Goal: Information Seeking & Learning: Learn about a topic

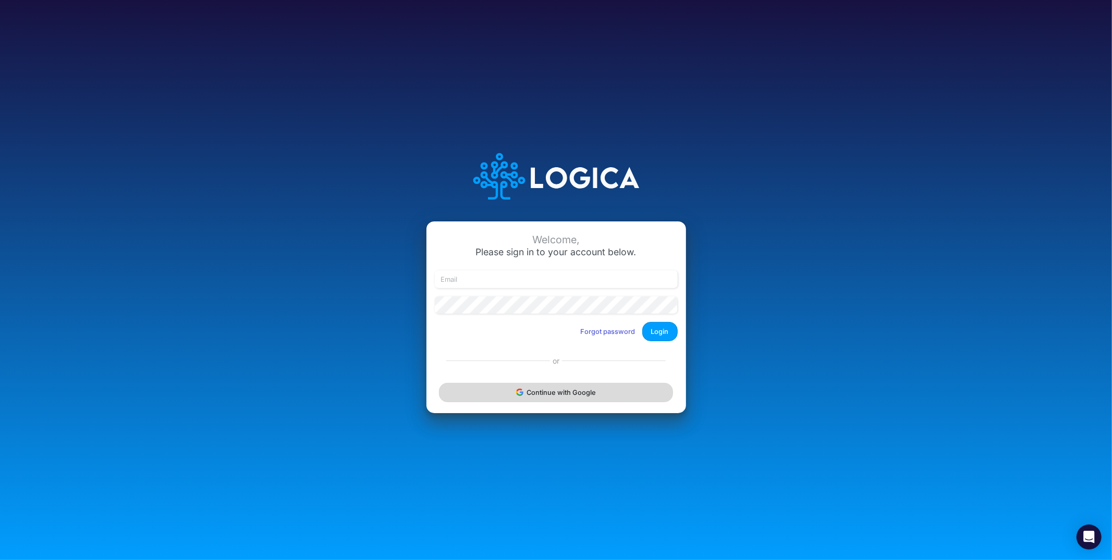
click at [560, 399] on button "Continue with Google" at bounding box center [556, 392] width 234 height 19
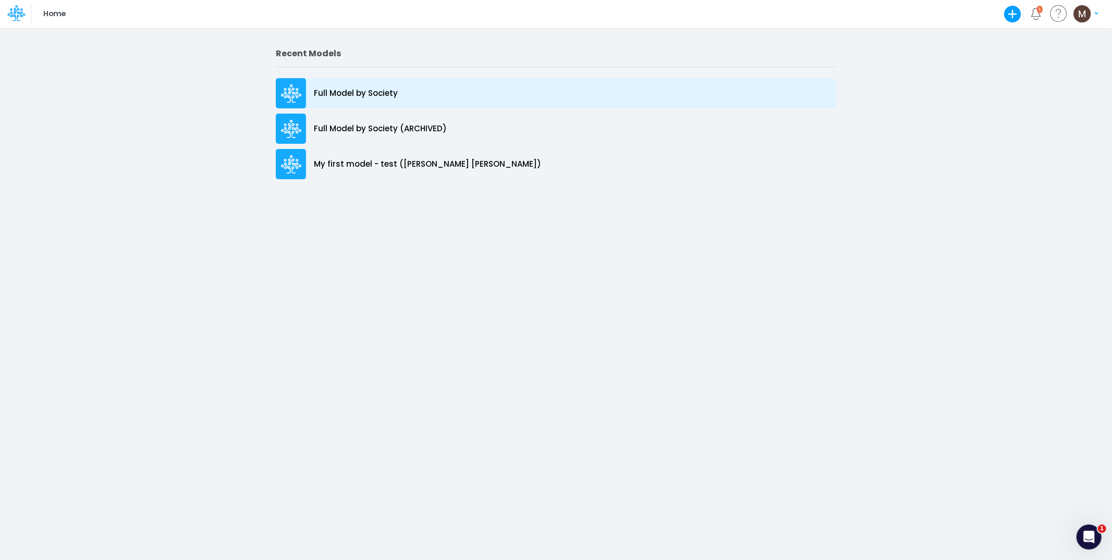
click at [400, 93] on div "Full Model by Society" at bounding box center [556, 93] width 560 height 30
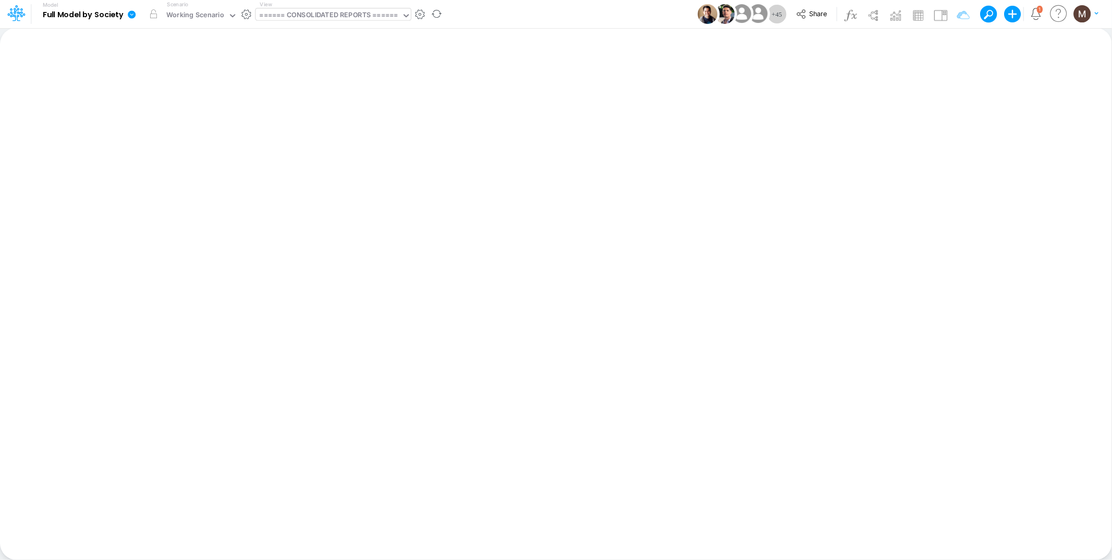
click at [314, 15] on div "====== CONSOLIDATED REPORTS ======" at bounding box center [329, 16] width 138 height 12
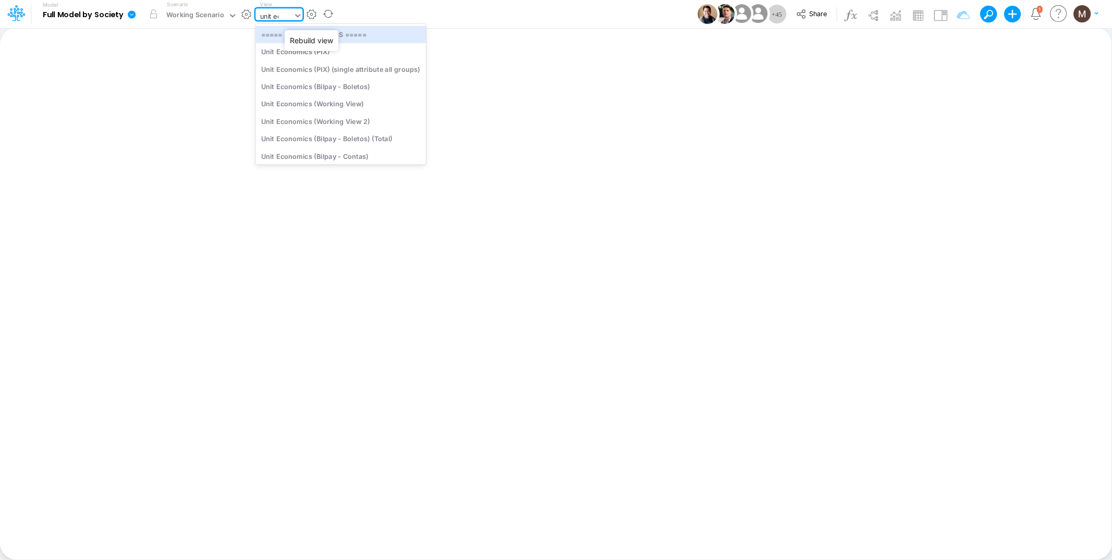
type input "unit eco"
click at [310, 104] on div "Unit Economics (Working View)" at bounding box center [340, 103] width 170 height 17
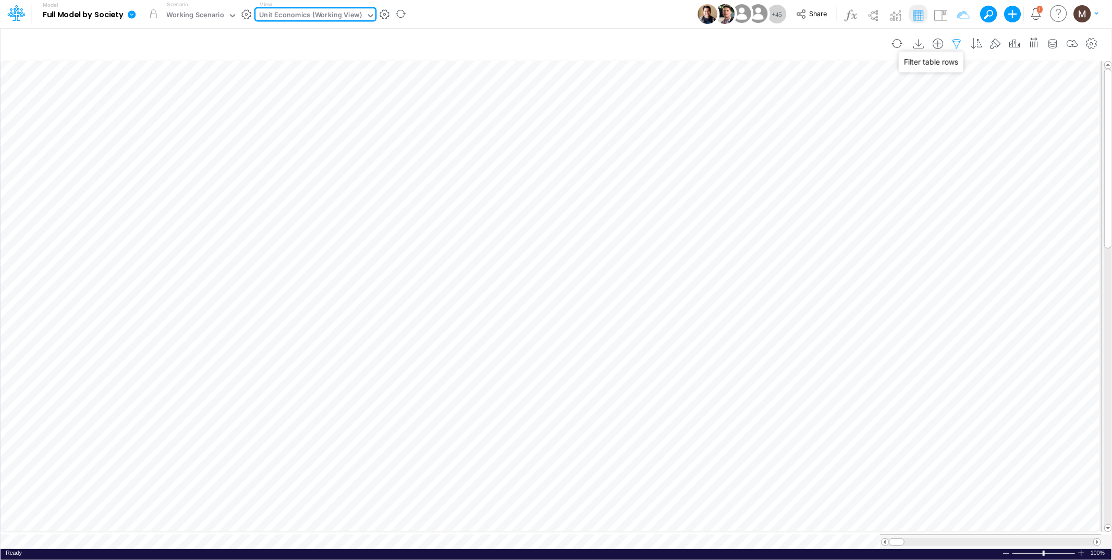
click at [953, 39] on icon "button" at bounding box center [957, 44] width 16 height 11
select select "contains"
select select "tableSearchOR"
select select "contains"
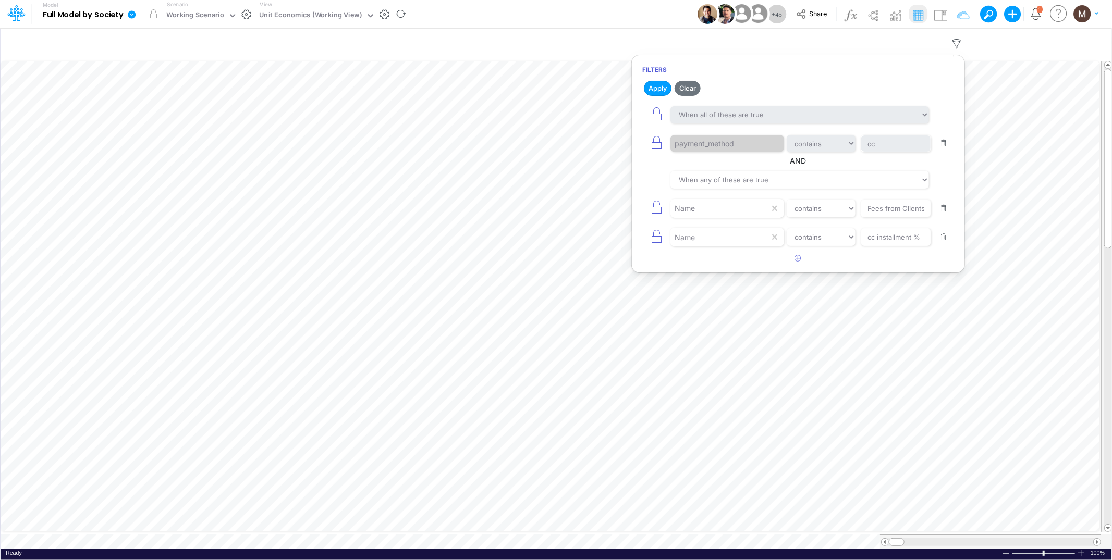
click at [941, 139] on button "button" at bounding box center [943, 144] width 20 height 14
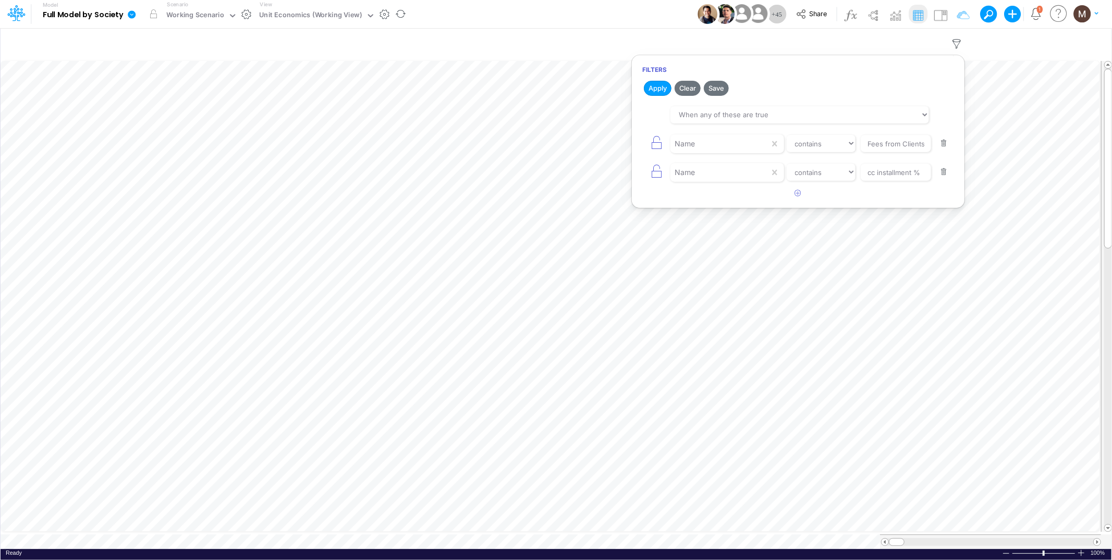
click at [941, 142] on button "button" at bounding box center [943, 144] width 20 height 14
type input "cc installment %"
click at [941, 142] on button "button" at bounding box center [943, 144] width 20 height 14
click at [802, 107] on button "button" at bounding box center [798, 111] width 20 height 17
select select "tableSearchOR"
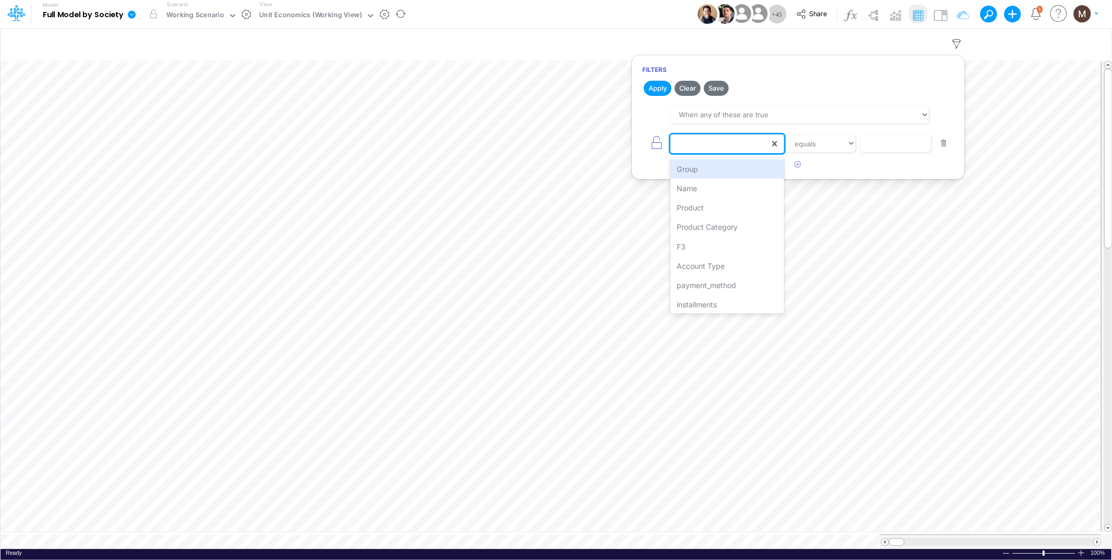
click at [712, 150] on div at bounding box center [719, 144] width 99 height 18
type input "name"
click at [722, 179] on div "Name" at bounding box center [726, 168] width 113 height 23
click at [705, 174] on div "Name" at bounding box center [726, 168] width 113 height 19
click at [892, 143] on input "text" at bounding box center [896, 144] width 70 height 18
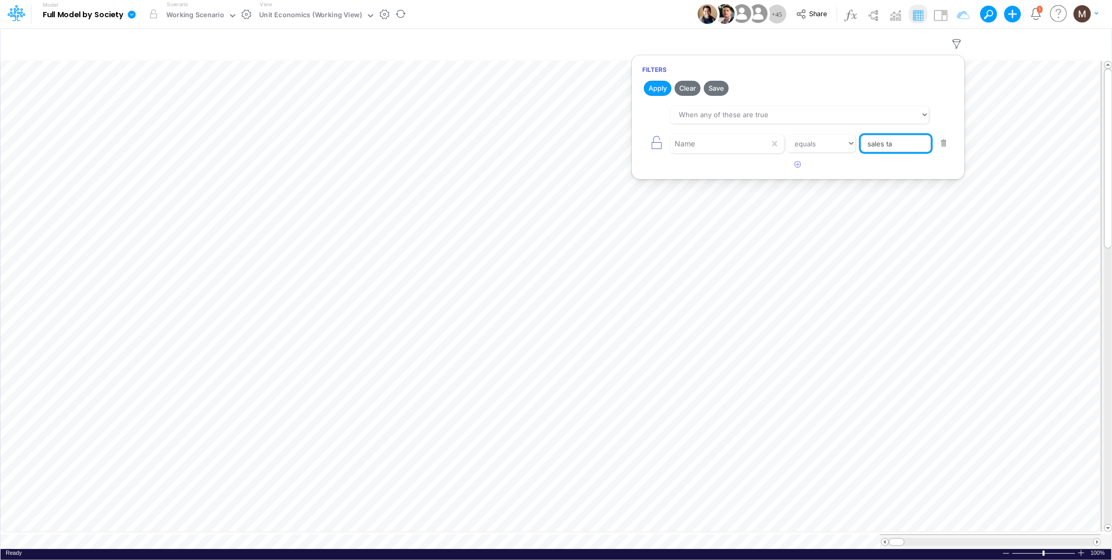
type input "Sales Taxes %"
click at [663, 90] on button "Apply" at bounding box center [658, 88] width 28 height 15
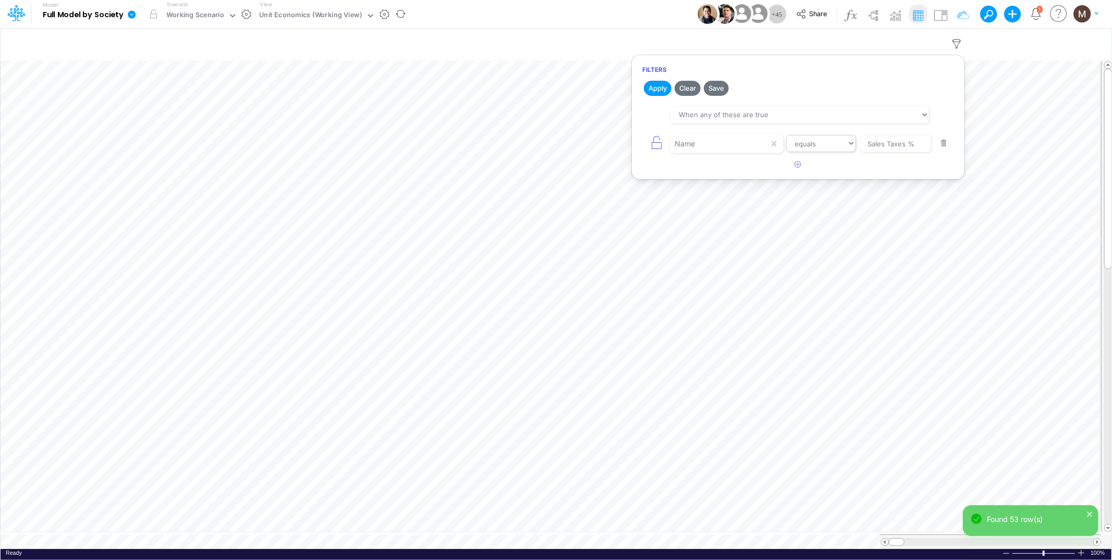
scroll to position [0, 1]
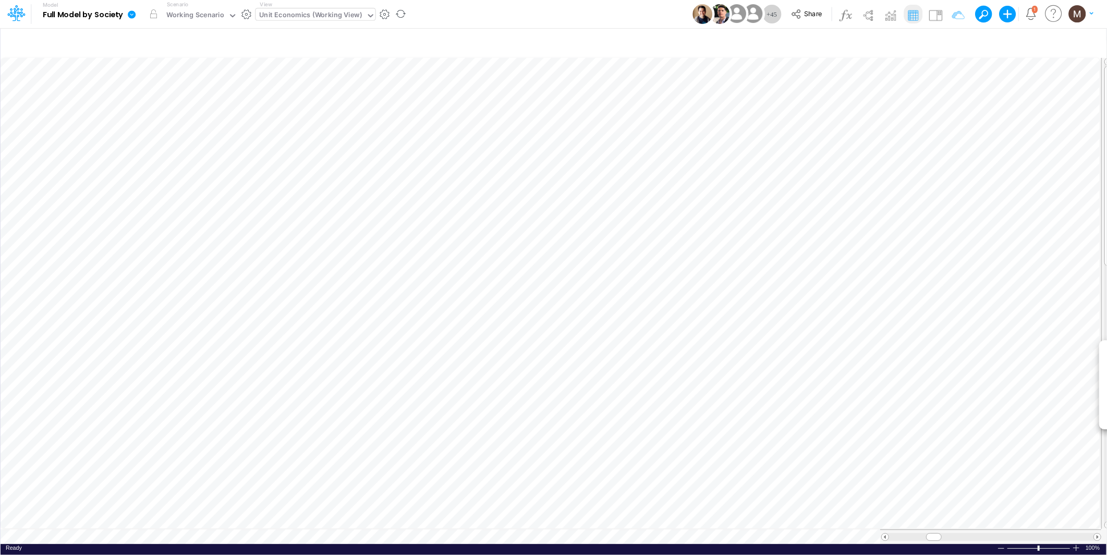
click at [292, 14] on div "Unit Economics (Working View)" at bounding box center [311, 16] width 103 height 12
type input "dc by"
click at [297, 35] on div "DC by Vertical" at bounding box center [325, 34] width 141 height 17
type input "DC by Vertical"
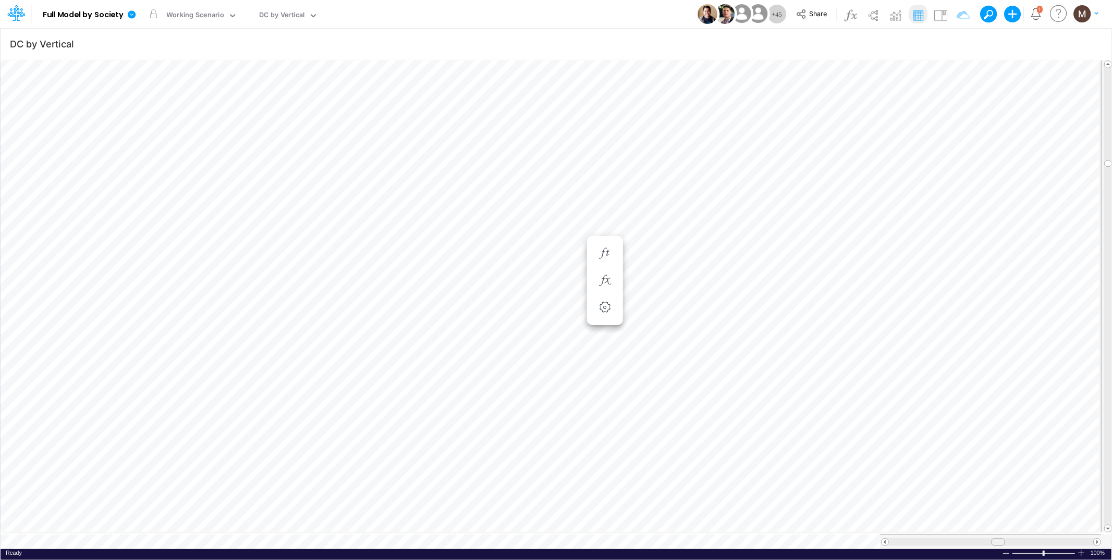
drag, startPoint x: 933, startPoint y: 538, endPoint x: 997, endPoint y: 536, distance: 63.1
click at [997, 539] on span at bounding box center [997, 542] width 7 height 7
type input "DC by Vertical"
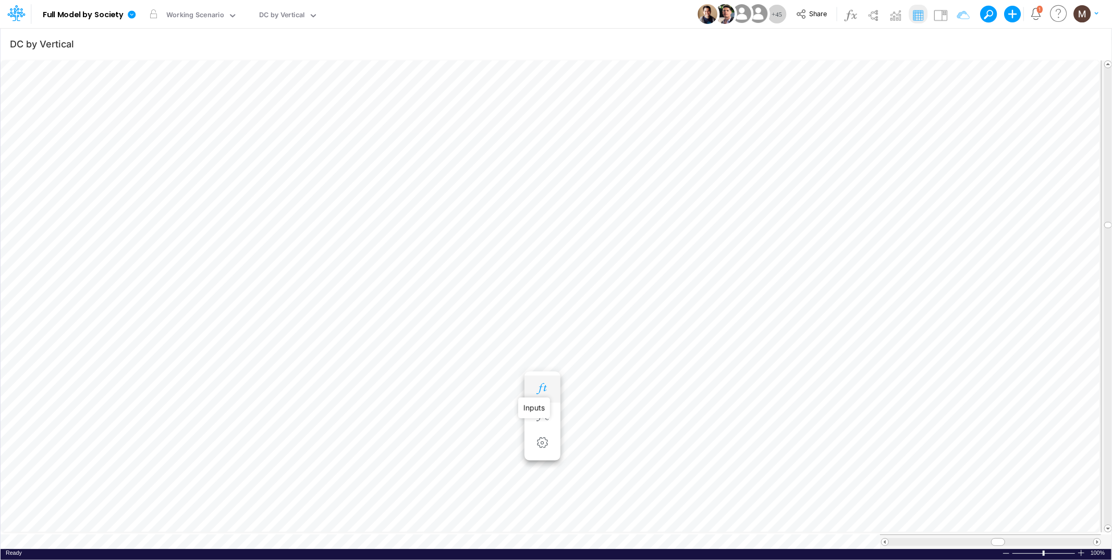
click at [539, 388] on icon "button" at bounding box center [542, 389] width 16 height 11
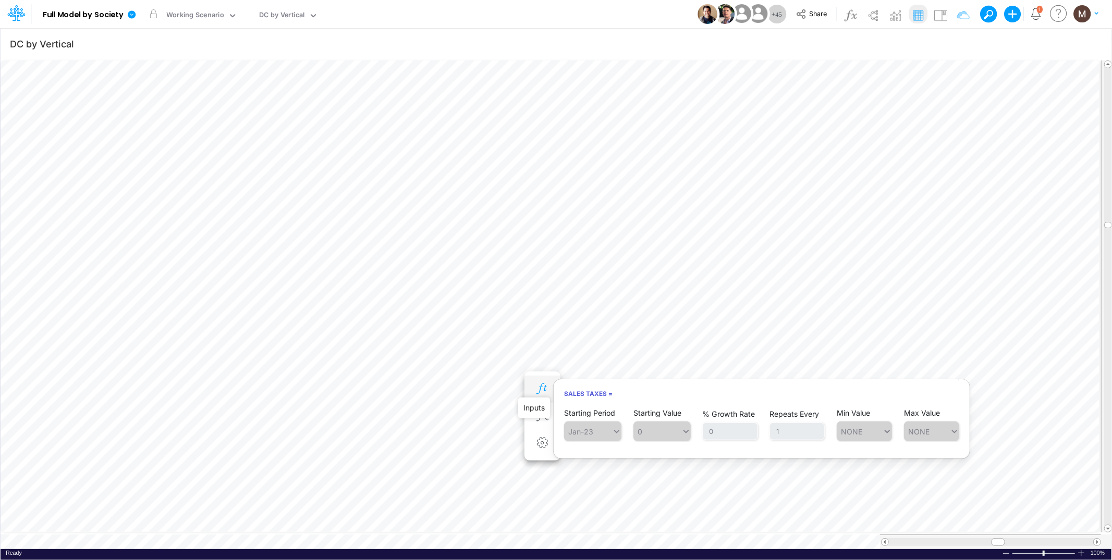
click at [539, 388] on icon "button" at bounding box center [542, 389] width 16 height 11
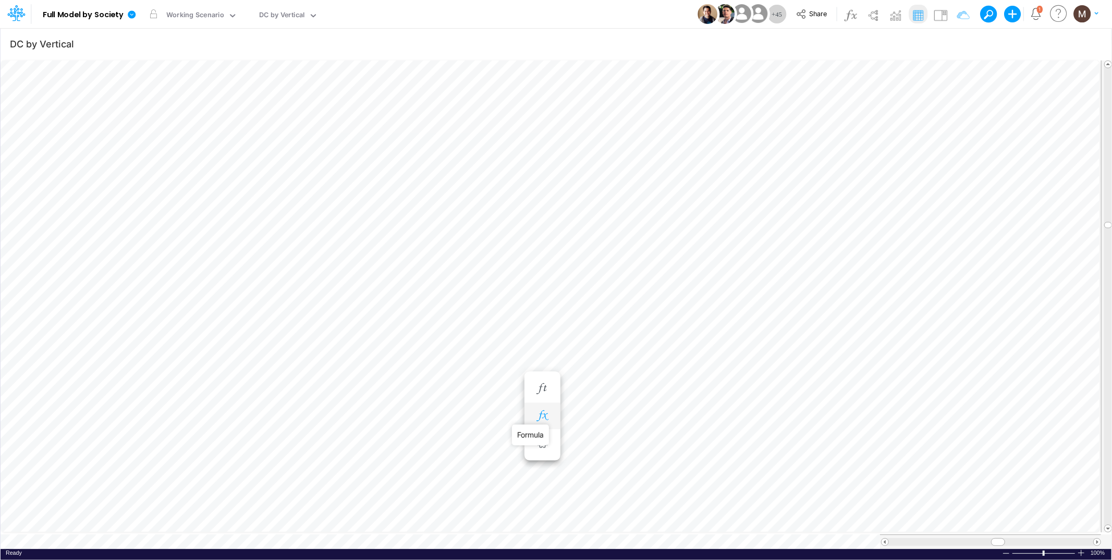
click at [543, 411] on icon "button" at bounding box center [542, 416] width 16 height 11
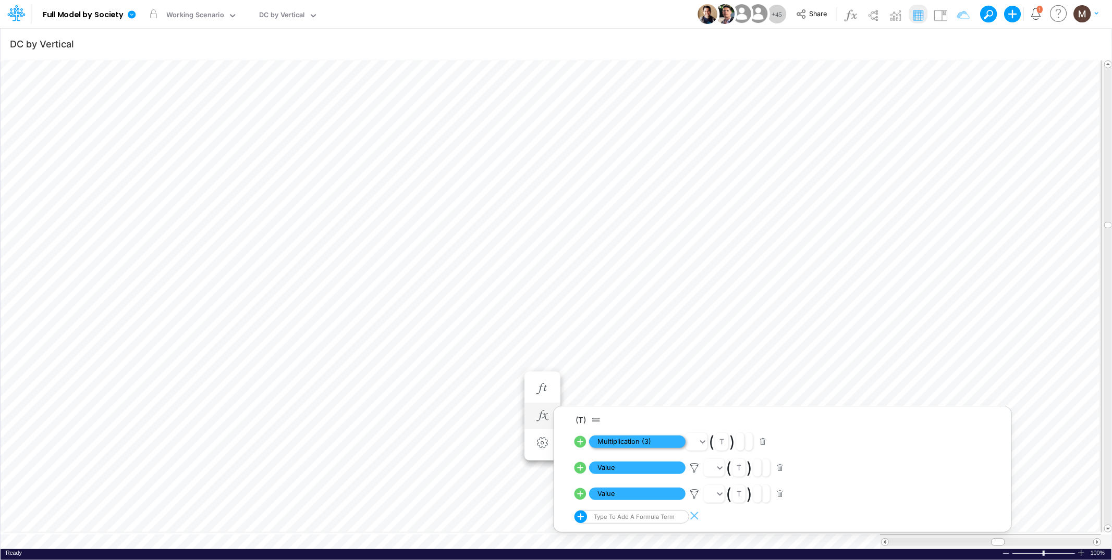
click at [651, 441] on span "Multiplication (3)" at bounding box center [637, 442] width 96 height 13
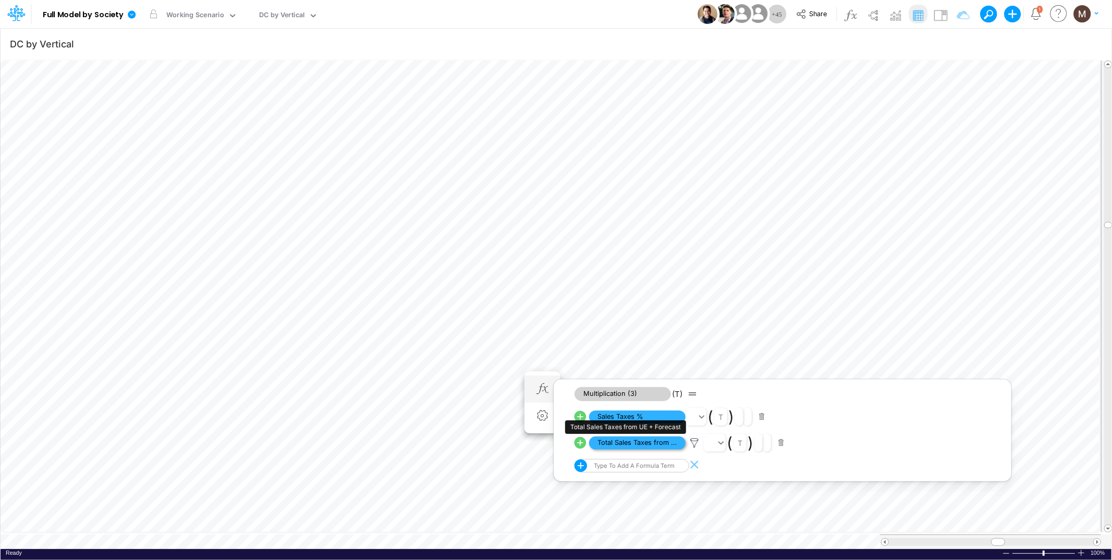
click at [649, 446] on span "Total Sales Taxes from UE + Forecast" at bounding box center [637, 443] width 96 height 13
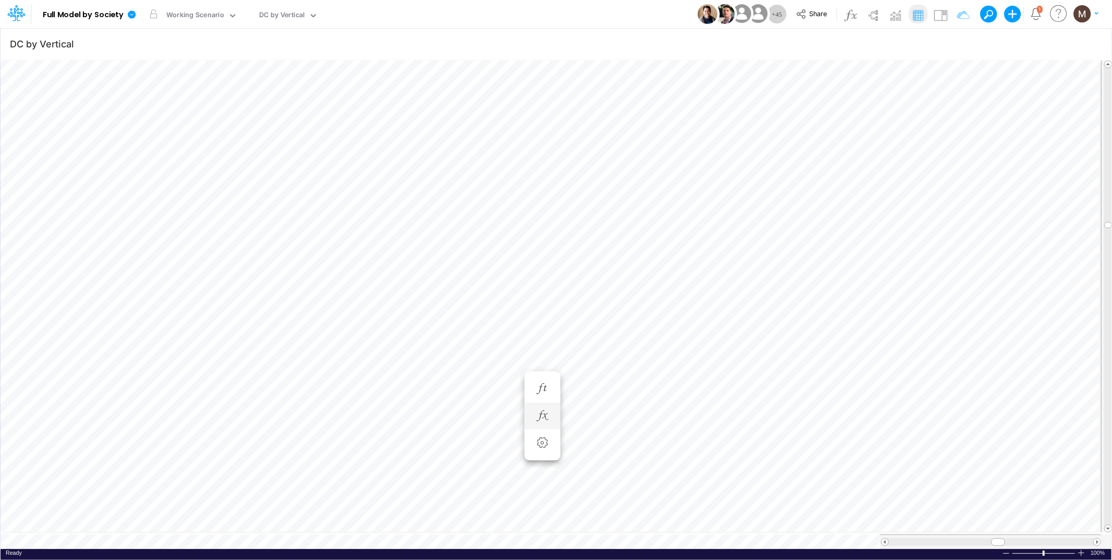
scroll to position [0, 1]
click at [940, 13] on img at bounding box center [940, 15] width 17 height 17
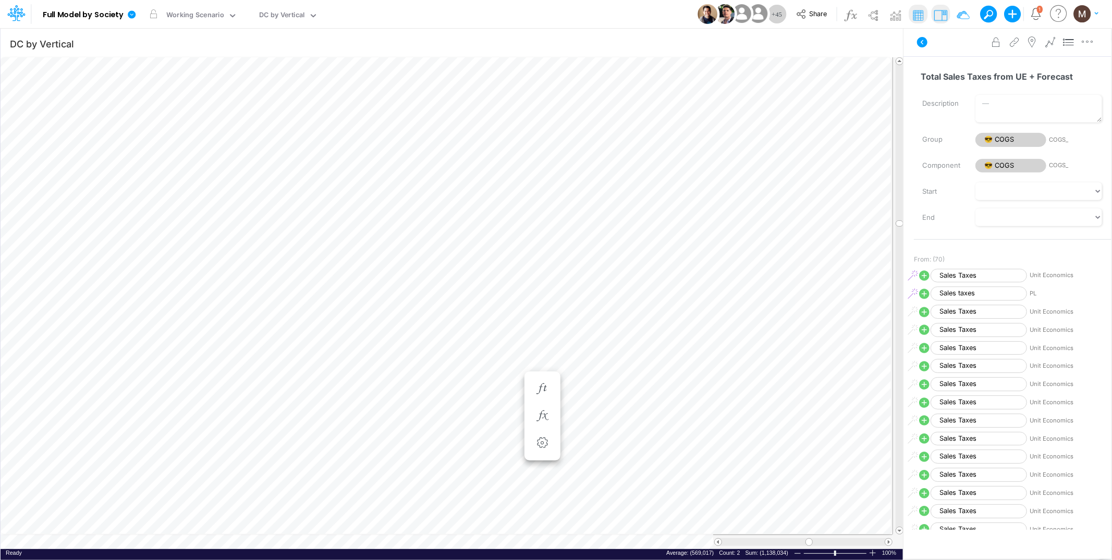
scroll to position [3245, 0]
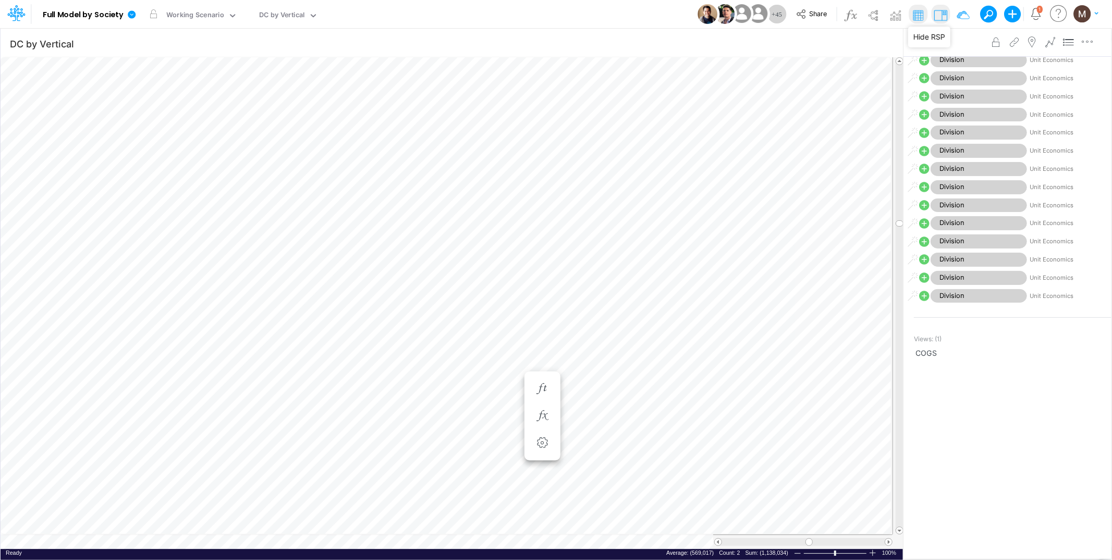
click at [942, 16] on img at bounding box center [940, 15] width 17 height 17
drag, startPoint x: 939, startPoint y: 11, endPoint x: 1050, endPoint y: 6, distance: 111.1
click at [939, 11] on img at bounding box center [940, 15] width 17 height 17
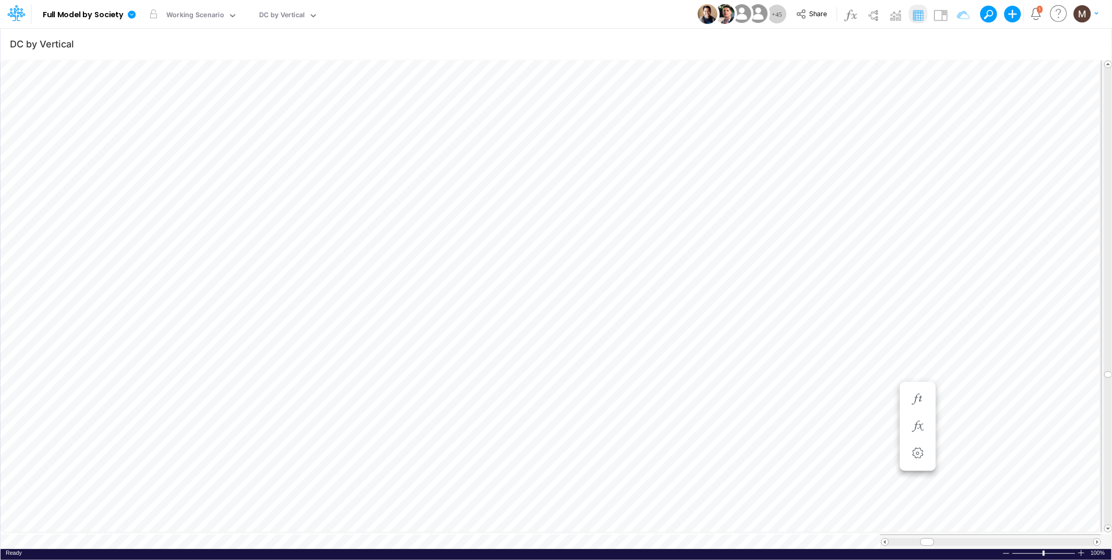
scroll to position [0, 1]
click at [361, 549] on div "Ready 100% Sum: null Max: null Min: null Numerical Count: null Count: null Aver…" at bounding box center [556, 555] width 1111 height 13
type input "DC by Vertical"
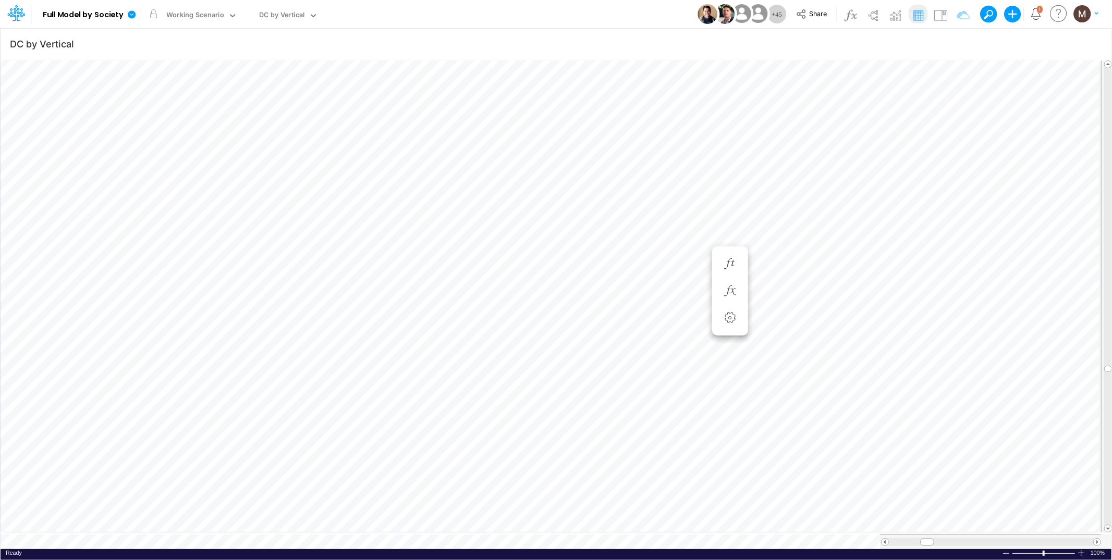
scroll to position [0, 1]
click at [959, 39] on icon "button" at bounding box center [957, 44] width 16 height 11
click at [288, 15] on div "DC by Vertical" at bounding box center [282, 16] width 45 height 12
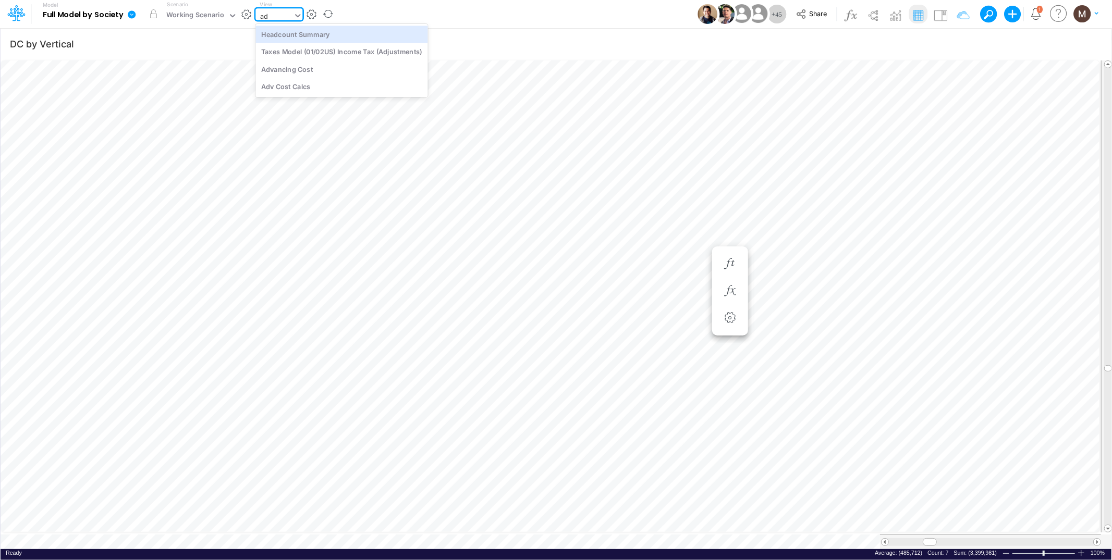
scroll to position [0, 0]
type input "advanc"
click at [313, 39] on div "Advancing Cost" at bounding box center [325, 34] width 141 height 17
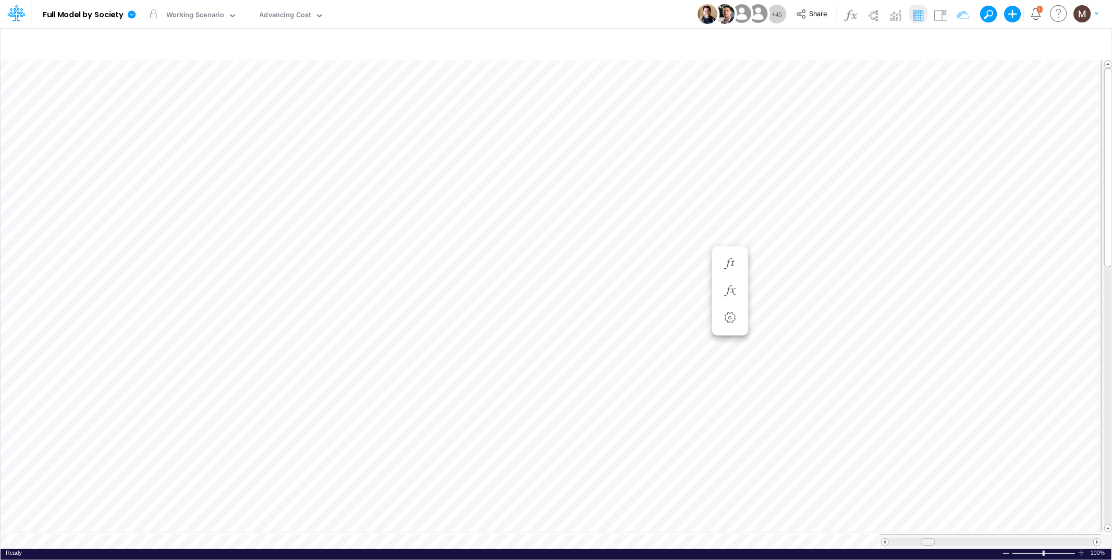
drag, startPoint x: 910, startPoint y: 537, endPoint x: 926, endPoint y: 537, distance: 15.6
click at [926, 539] on span at bounding box center [927, 542] width 7 height 7
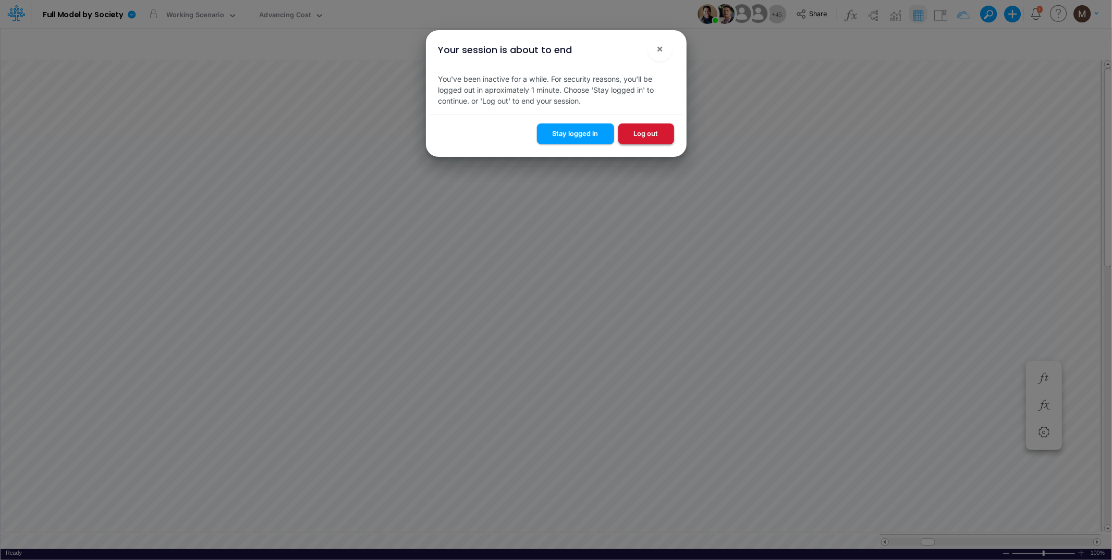
click at [644, 134] on button "Log out" at bounding box center [646, 134] width 56 height 20
